Goal: Check status: Check status

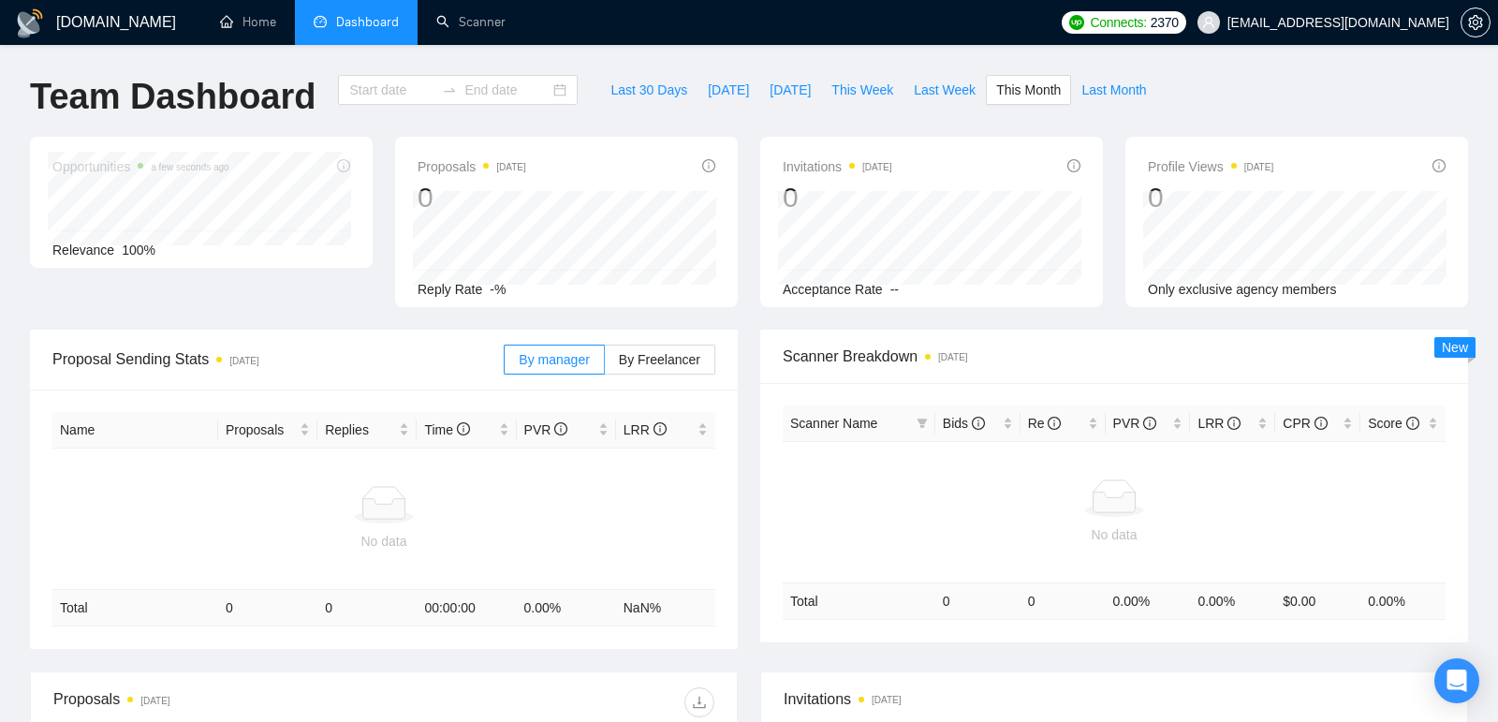
type input "[DATE]"
type input "2025-09-30"
